Goal: Task Accomplishment & Management: Manage account settings

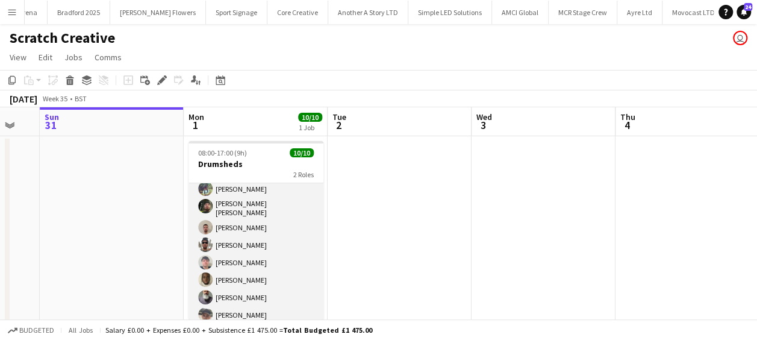
scroll to position [85, 0]
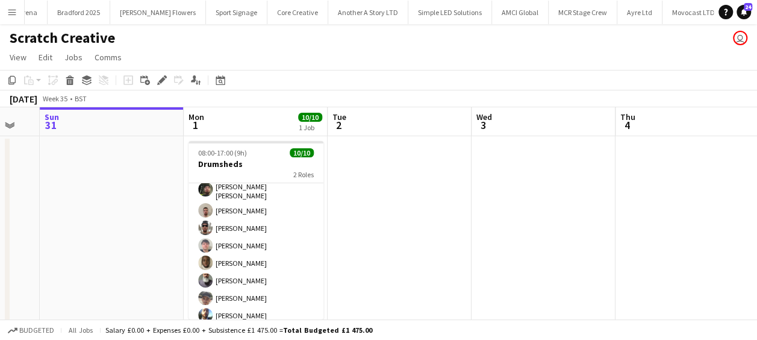
drag, startPoint x: 236, startPoint y: 290, endPoint x: 766, endPoint y: 261, distance: 530.2
click at [236, 290] on app-card-role "General Crew [DATE] 08:00-17:00 (9h) [PERSON_NAME] [PERSON_NAME] O’[PERSON_NAME…" at bounding box center [256, 235] width 135 height 184
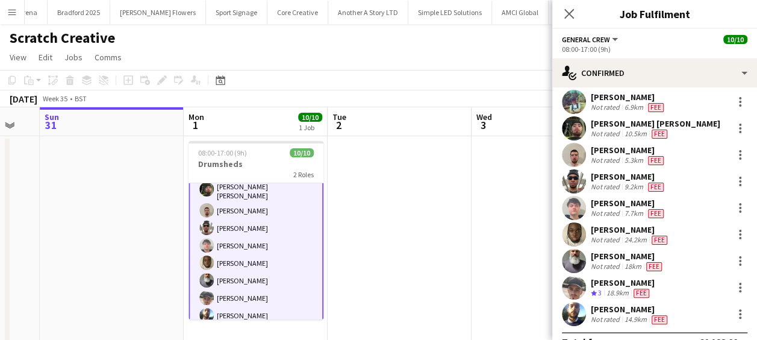
scroll to position [53, 0]
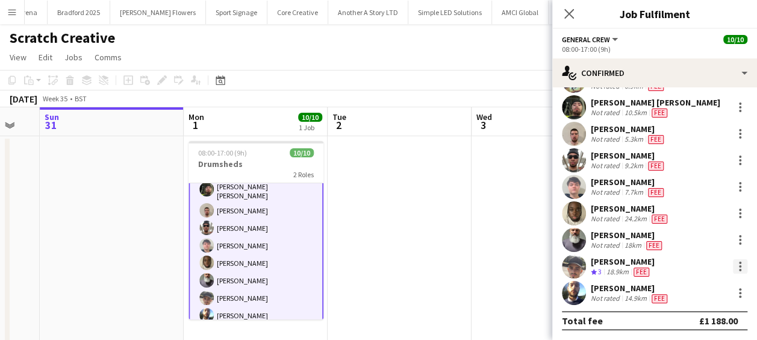
click at [733, 263] on div at bounding box center [740, 266] width 14 height 14
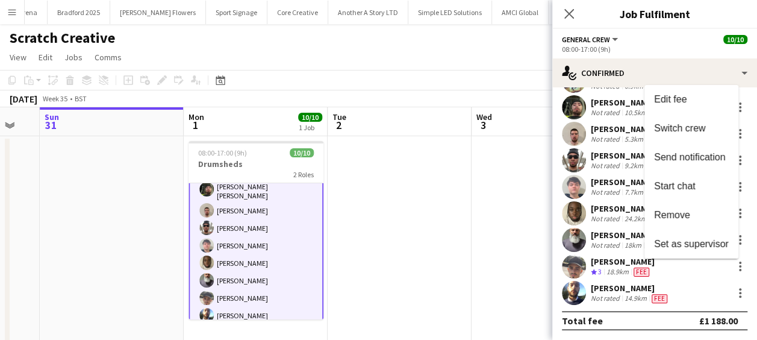
click at [681, 211] on span "Remove" at bounding box center [672, 215] width 36 height 10
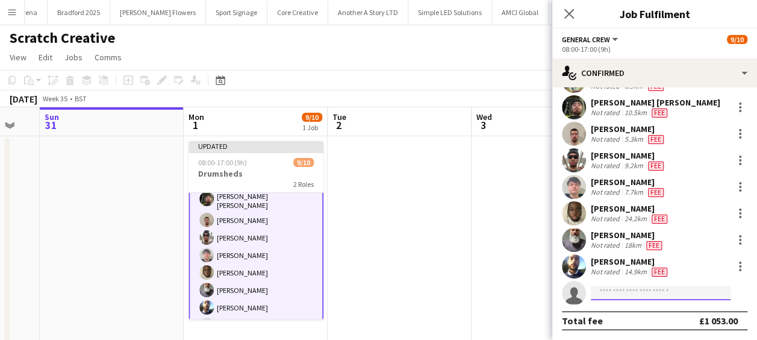
click at [629, 290] on input at bounding box center [661, 293] width 140 height 14
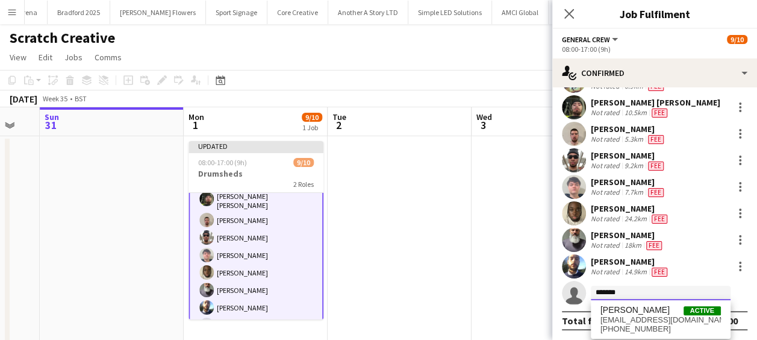
type input "*******"
click at [648, 314] on span "[PERSON_NAME]" at bounding box center [635, 310] width 69 height 10
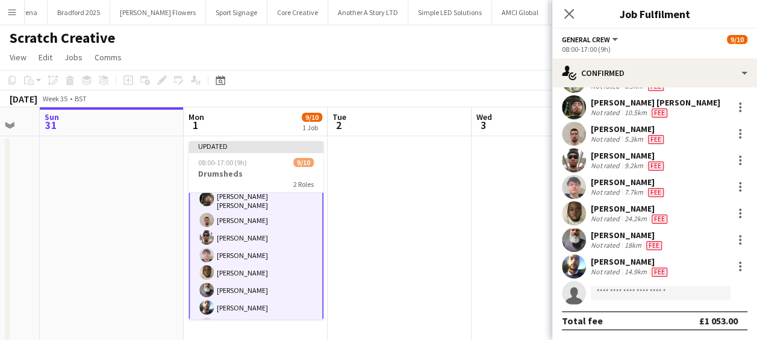
scroll to position [206, 0]
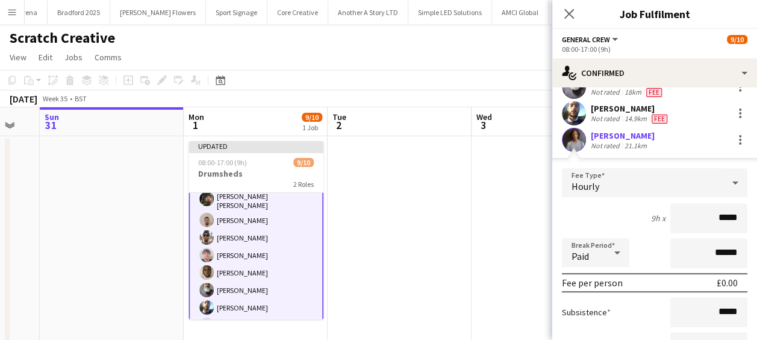
drag, startPoint x: 684, startPoint y: 215, endPoint x: 766, endPoint y: 207, distance: 82.3
click at [757, 207] on html "Menu Boards Boards Boards All jobs Status Workforce Workforce My Workforce Recr…" at bounding box center [378, 182] width 757 height 364
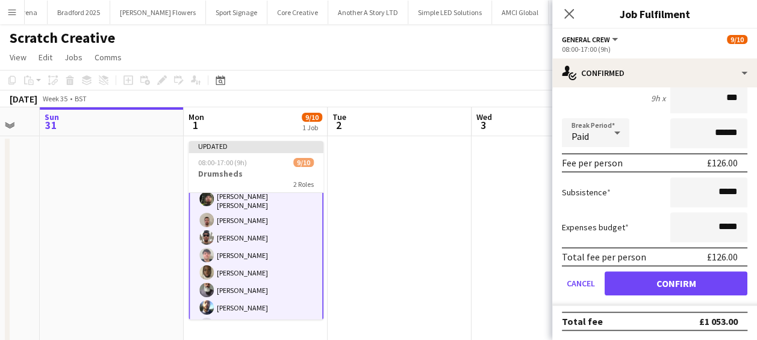
type input "******"
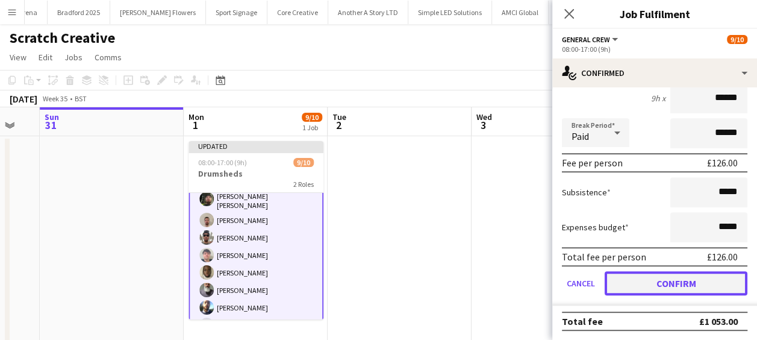
click at [700, 286] on button "Confirm" at bounding box center [676, 283] width 143 height 24
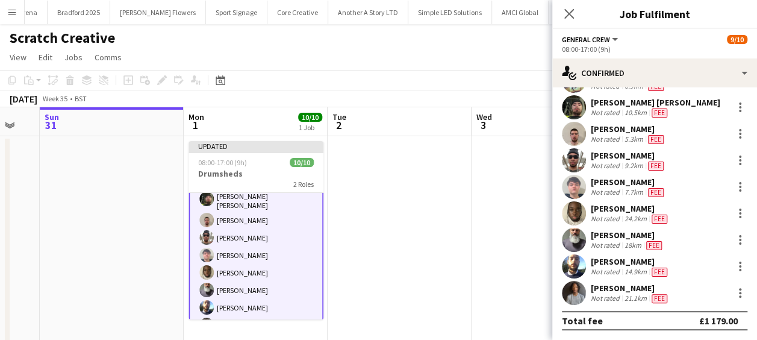
scroll to position [53, 0]
click at [574, 9] on icon "Close pop-in" at bounding box center [569, 14] width 10 height 10
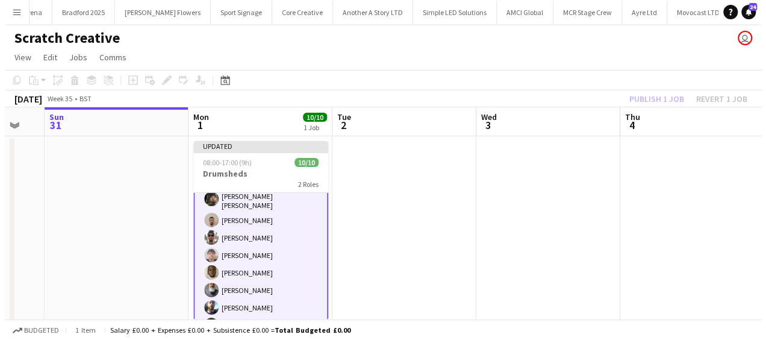
scroll to position [0, 0]
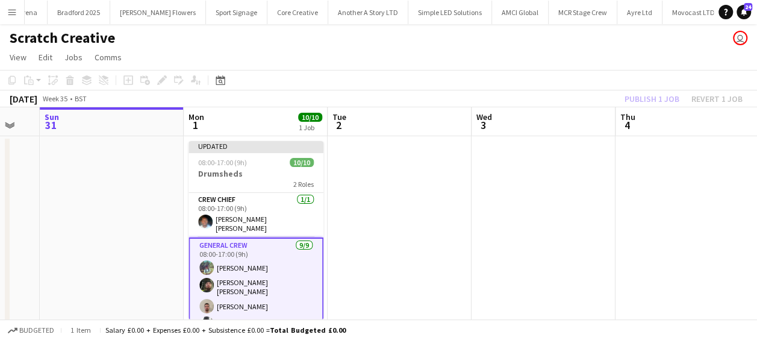
click at [596, 100] on div "[DATE] Week 35 • BST Publish 1 job Revert 1 job" at bounding box center [378, 98] width 757 height 17
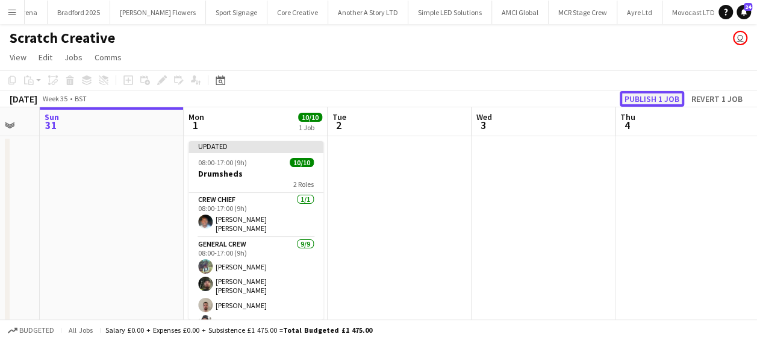
click at [658, 98] on button "Publish 1 job" at bounding box center [652, 99] width 64 height 16
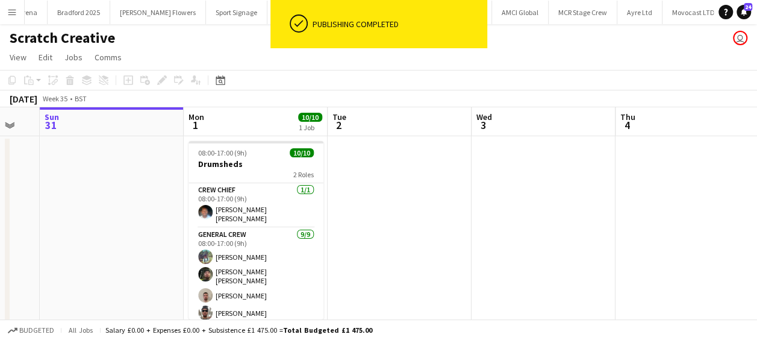
click at [15, 11] on app-icon "Menu" at bounding box center [12, 12] width 10 height 10
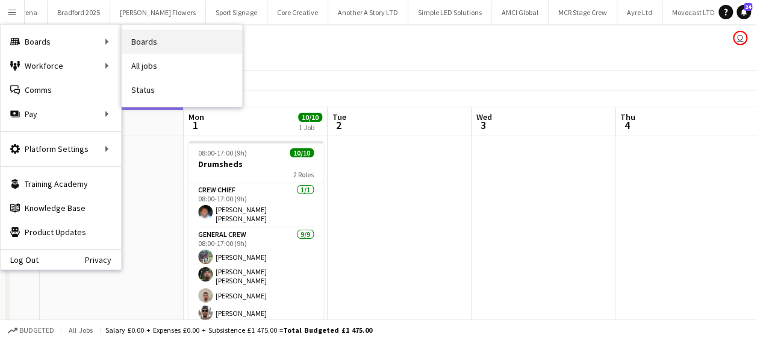
click at [160, 46] on link "Boards" at bounding box center [182, 42] width 120 height 24
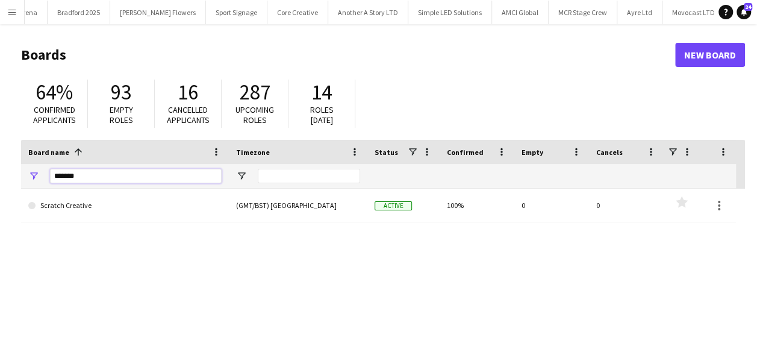
drag, startPoint x: 80, startPoint y: 171, endPoint x: 4, endPoint y: 177, distance: 76.1
click at [4, 177] on main "Boards New Board 64% Confirmed applicants 93 Empty roles 16 Cancelled applicant…" at bounding box center [378, 241] width 757 height 435
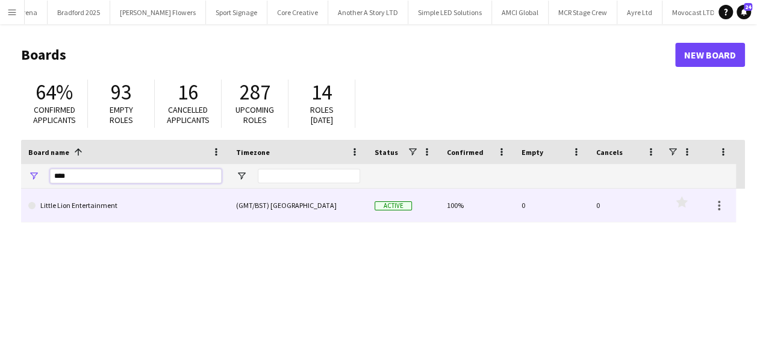
type input "****"
click at [112, 211] on link "Little Lion Entertainment" at bounding box center [124, 206] width 193 height 34
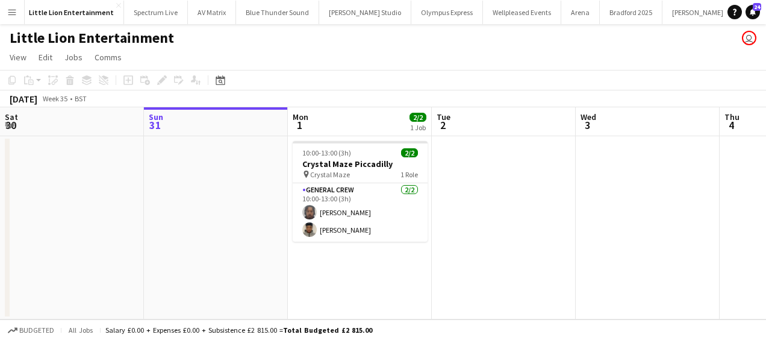
scroll to position [0, 107]
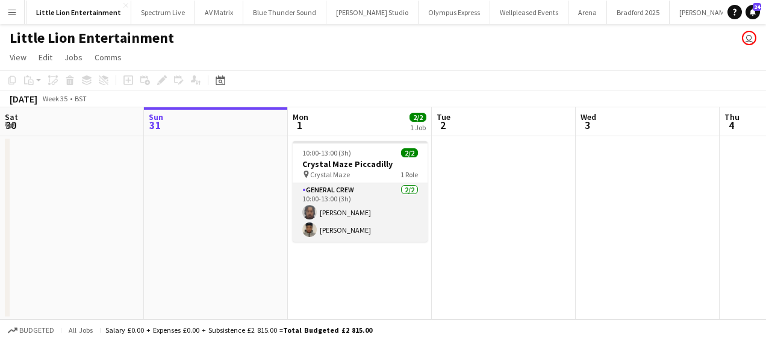
click at [357, 216] on app-card-role "General Crew [DATE] 10:00-13:00 (3h) [PERSON_NAME] [PERSON_NAME]" at bounding box center [360, 212] width 135 height 58
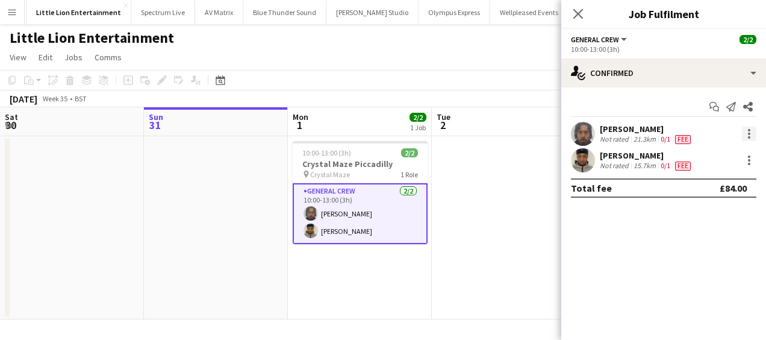
click at [749, 131] on div at bounding box center [749, 133] width 14 height 14
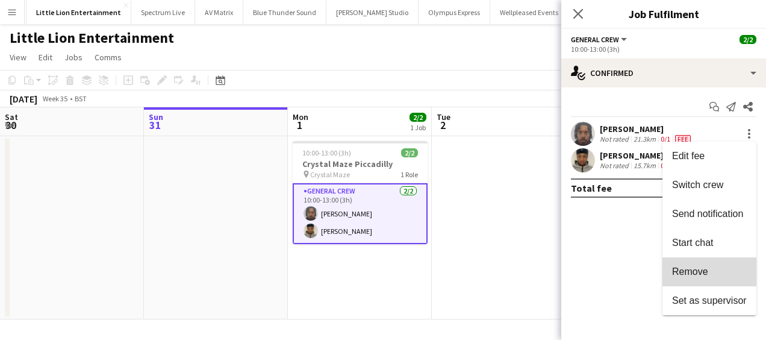
click at [699, 270] on span "Remove" at bounding box center [690, 271] width 36 height 10
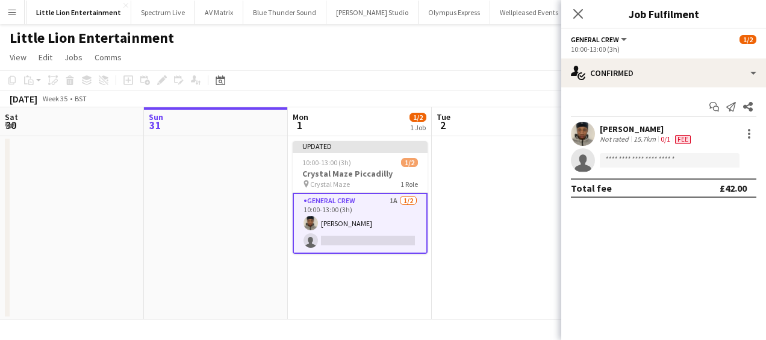
click at [629, 152] on app-invite-slot "single-neutral-actions" at bounding box center [663, 160] width 205 height 24
click at [627, 162] on input at bounding box center [670, 160] width 140 height 14
type input "*"
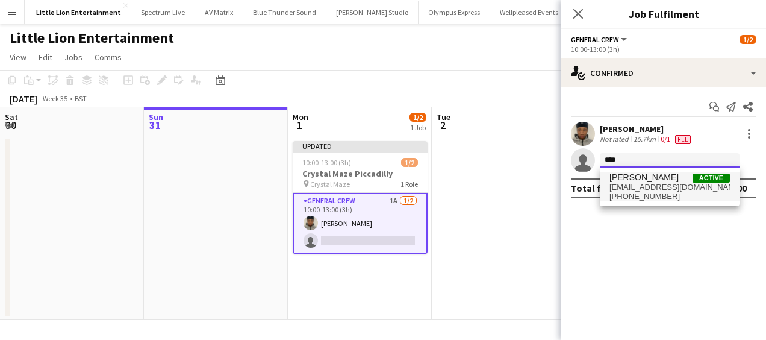
type input "****"
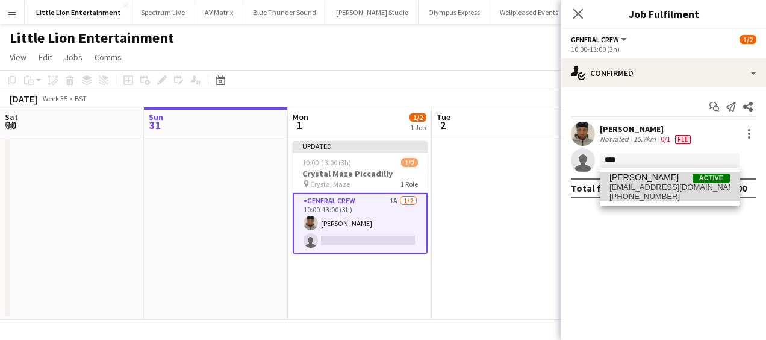
click at [635, 187] on span "[EMAIL_ADDRESS][DOMAIN_NAME]" at bounding box center [670, 188] width 120 height 10
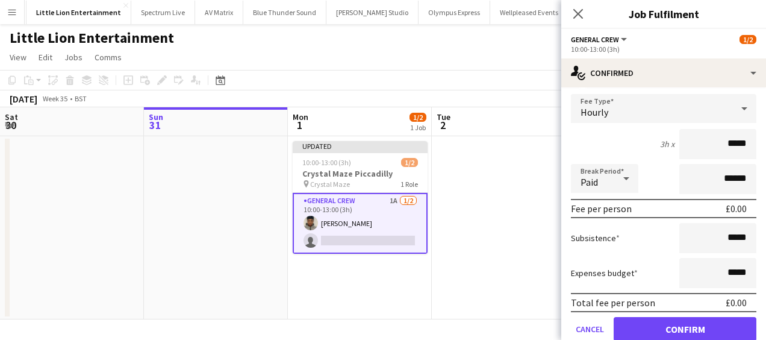
scroll to position [120, 0]
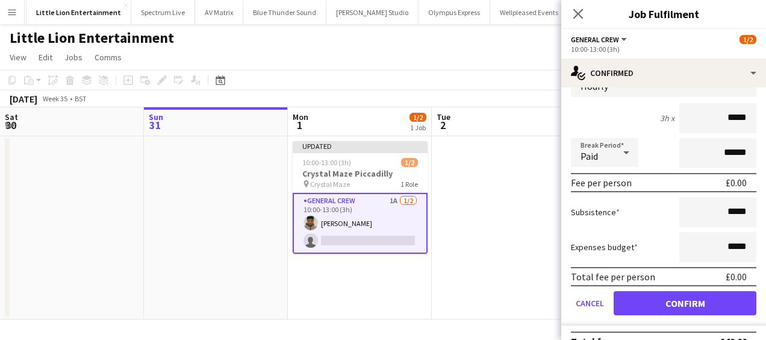
drag, startPoint x: 716, startPoint y: 125, endPoint x: 763, endPoint y: 119, distance: 46.8
click at [757, 119] on mat-expansion-panel "check Confirmed Start chat Send notification Share [PERSON_NAME] Not rated 15.7…" at bounding box center [663, 213] width 205 height 252
type input "******"
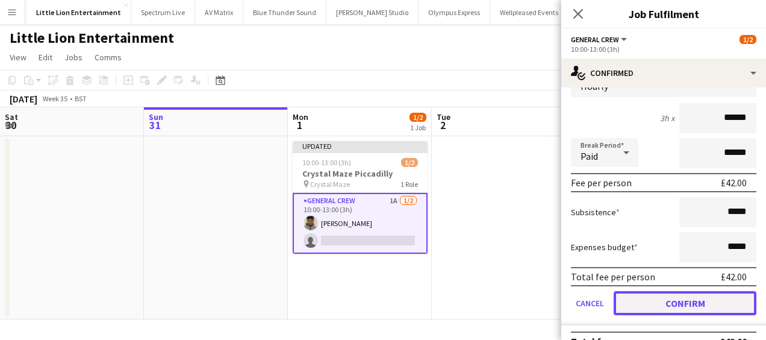
click at [701, 293] on button "Confirm" at bounding box center [685, 303] width 143 height 24
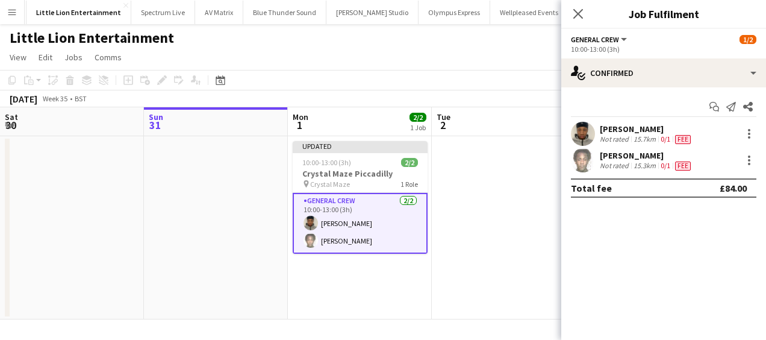
scroll to position [0, 0]
click at [441, 182] on app-date-cell at bounding box center [504, 227] width 144 height 183
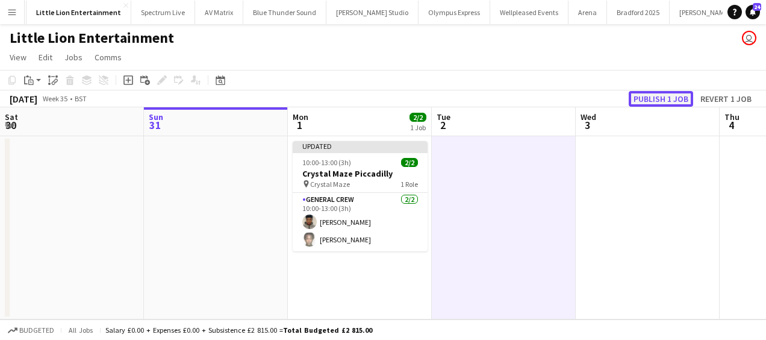
click at [678, 104] on button "Publish 1 job" at bounding box center [661, 99] width 64 height 16
